Goal: Task Accomplishment & Management: Use online tool/utility

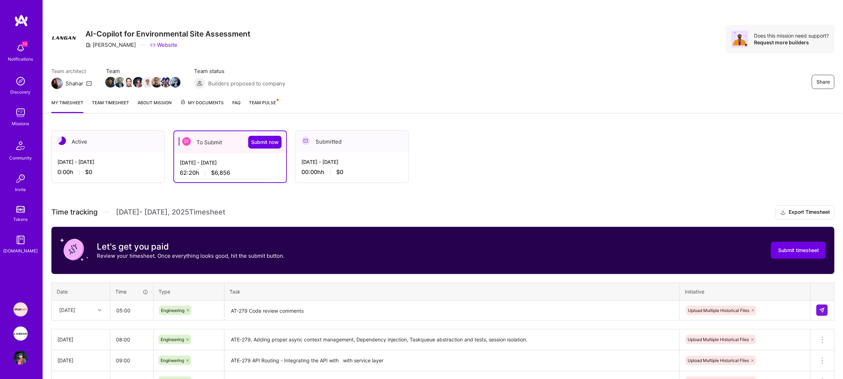
click at [201, 175] on div "62:20 h $6,856" at bounding box center [230, 172] width 101 height 7
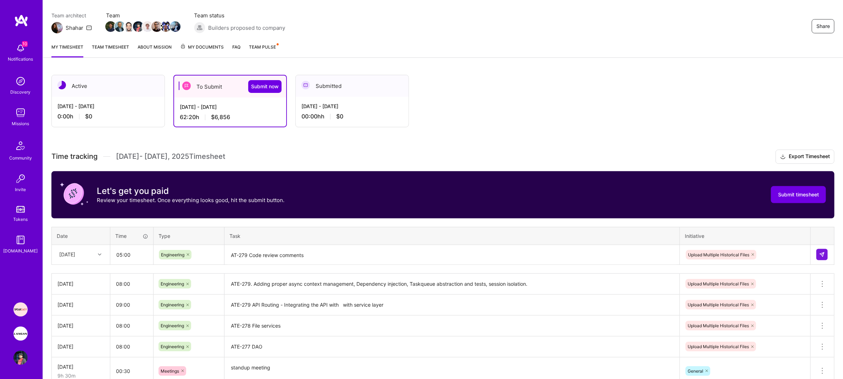
scroll to position [72, 0]
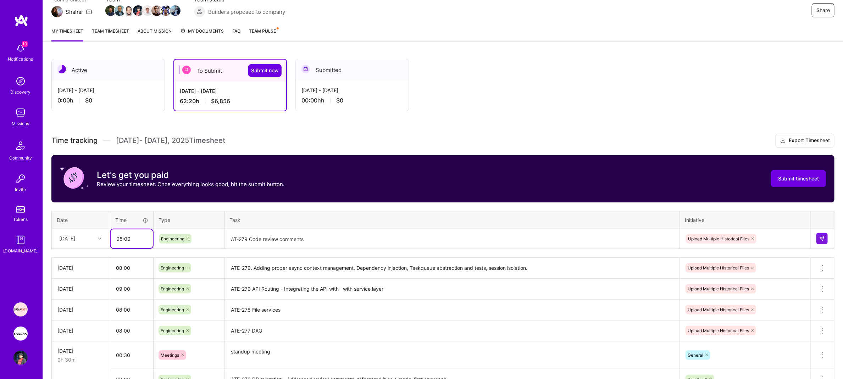
click at [121, 239] on input "05:00" at bounding box center [132, 239] width 42 height 19
type input "06:00"
click at [827, 240] on button at bounding box center [822, 238] width 11 height 11
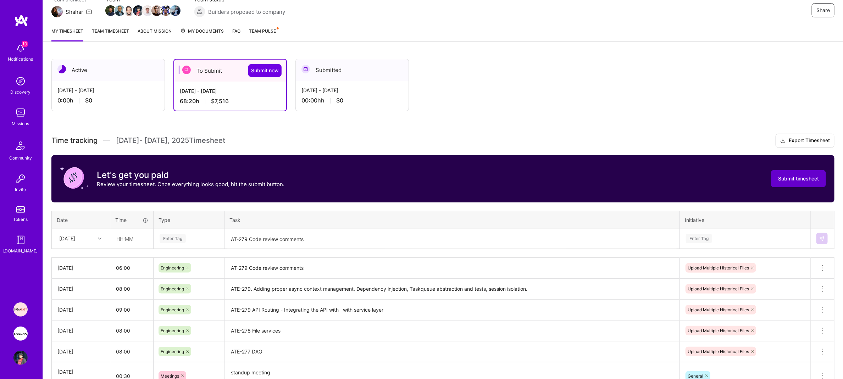
click at [795, 180] on span "Submit timesheet" at bounding box center [798, 178] width 41 height 7
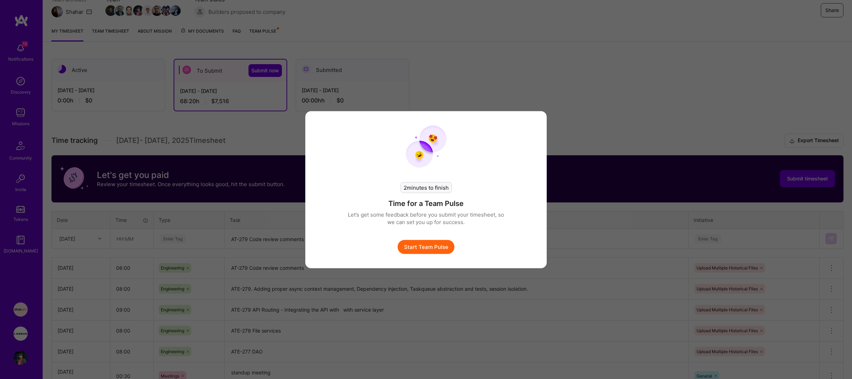
click at [431, 250] on button "Start Team Pulse" at bounding box center [425, 247] width 57 height 14
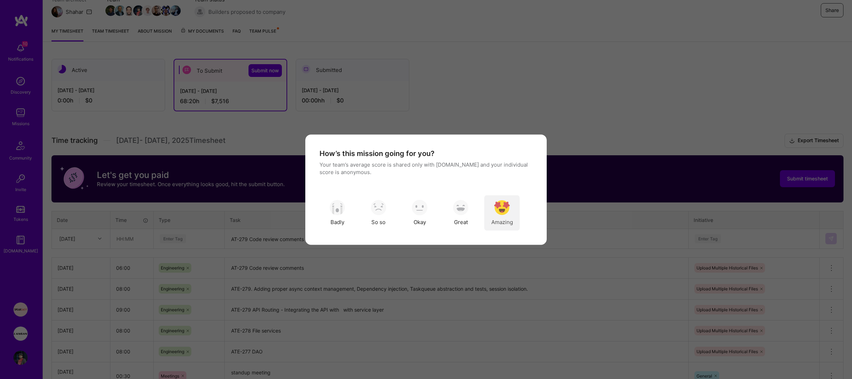
click at [500, 205] on img "modal" at bounding box center [502, 208] width 16 height 16
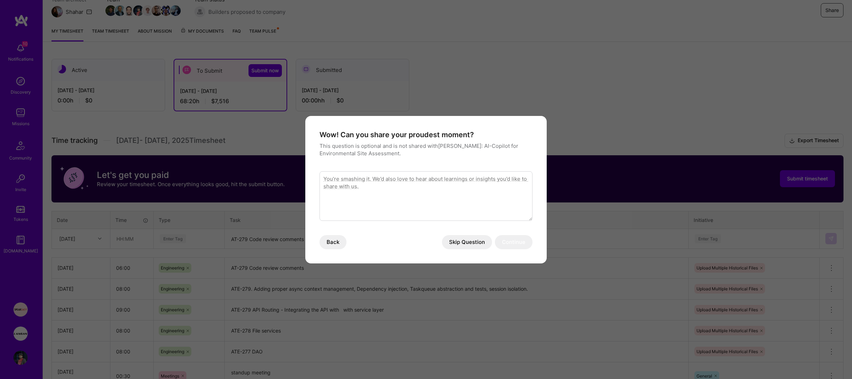
click at [468, 240] on button "Skip Question" at bounding box center [467, 242] width 50 height 14
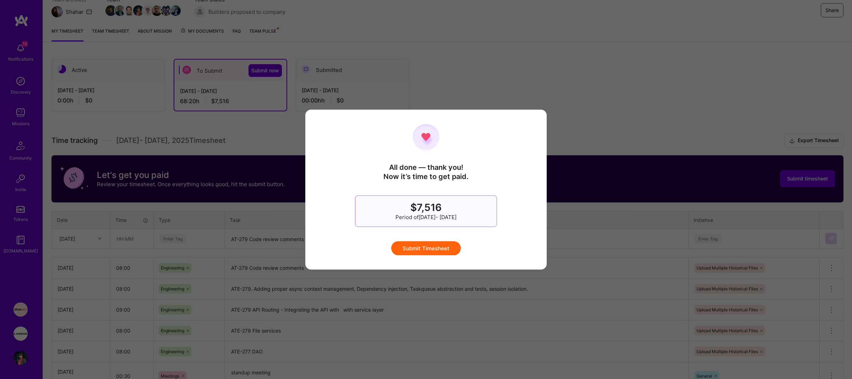
click at [432, 250] on button "Submit Timesheet" at bounding box center [426, 248] width 70 height 14
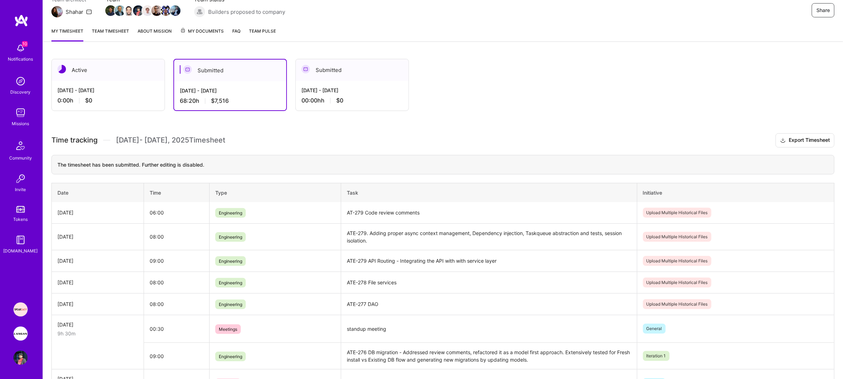
scroll to position [0, 0]
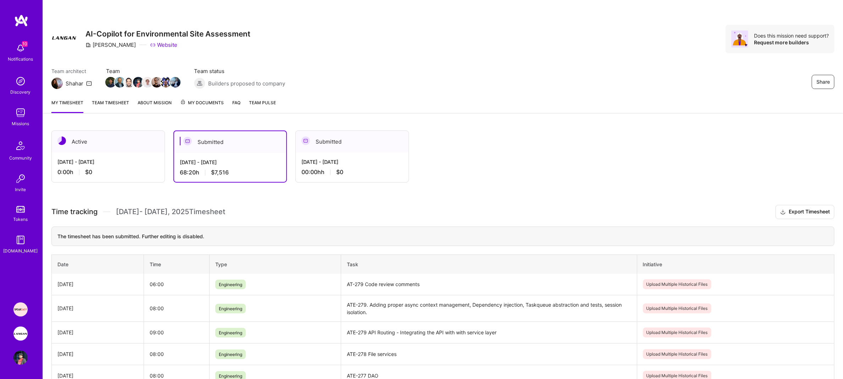
click at [119, 104] on link "Team timesheet" at bounding box center [110, 106] width 37 height 14
